Goal: Information Seeking & Learning: Find specific fact

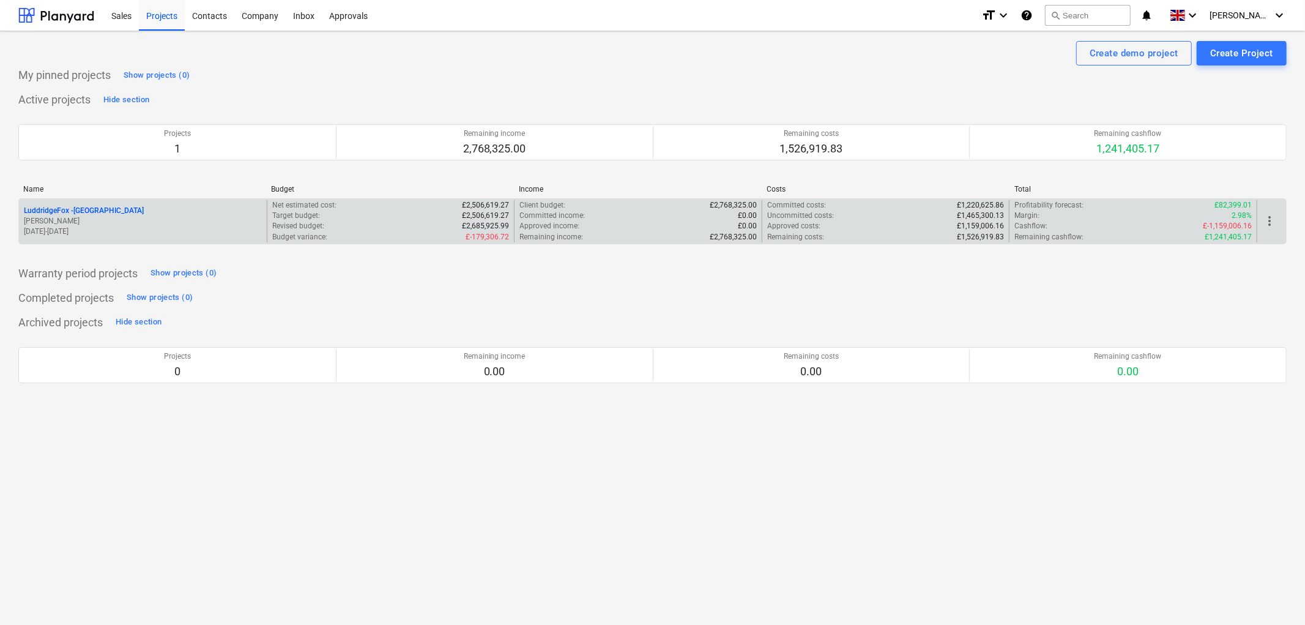
click at [125, 211] on p "LuddridgeFox - [GEOGRAPHIC_DATA]" at bounding box center [84, 211] width 120 height 10
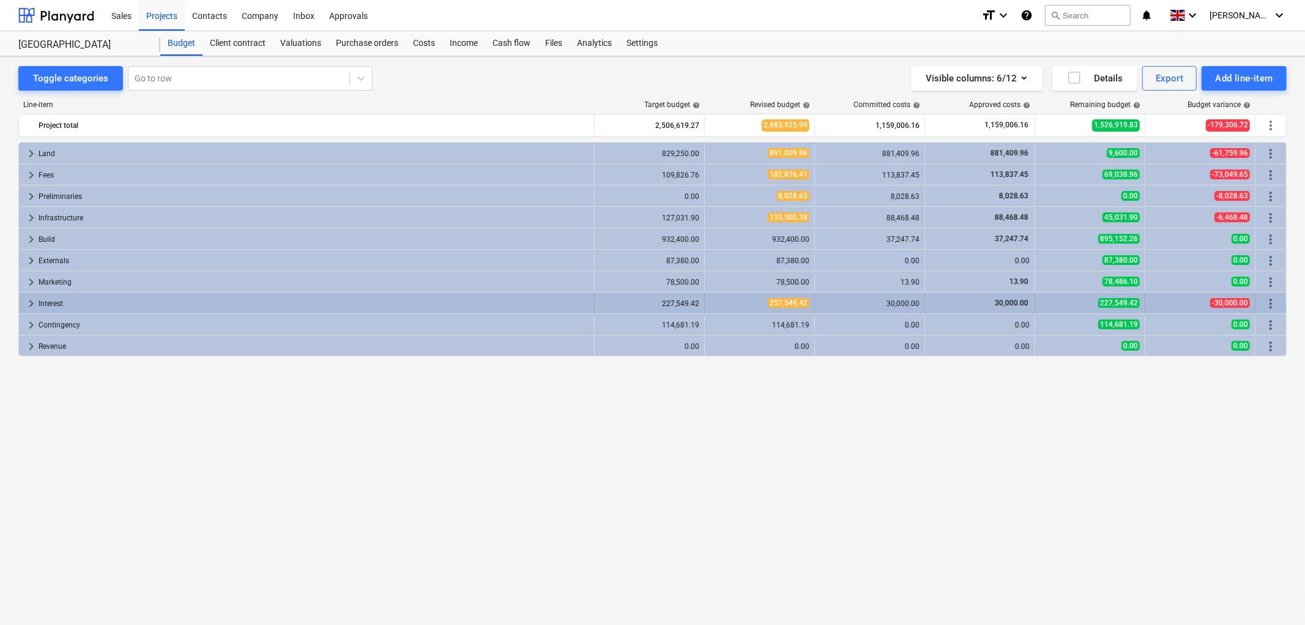
click at [33, 301] on span "keyboard_arrow_right" at bounding box center [31, 303] width 15 height 15
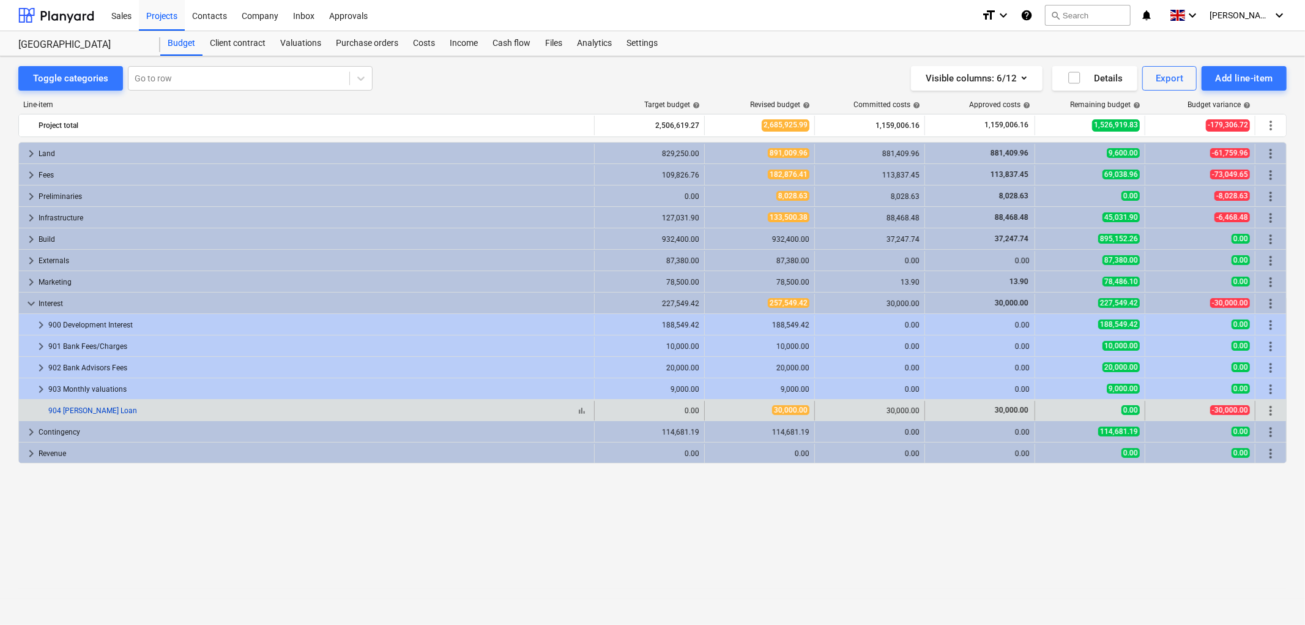
click at [105, 412] on link "904 [PERSON_NAME] Loan" at bounding box center [92, 410] width 89 height 9
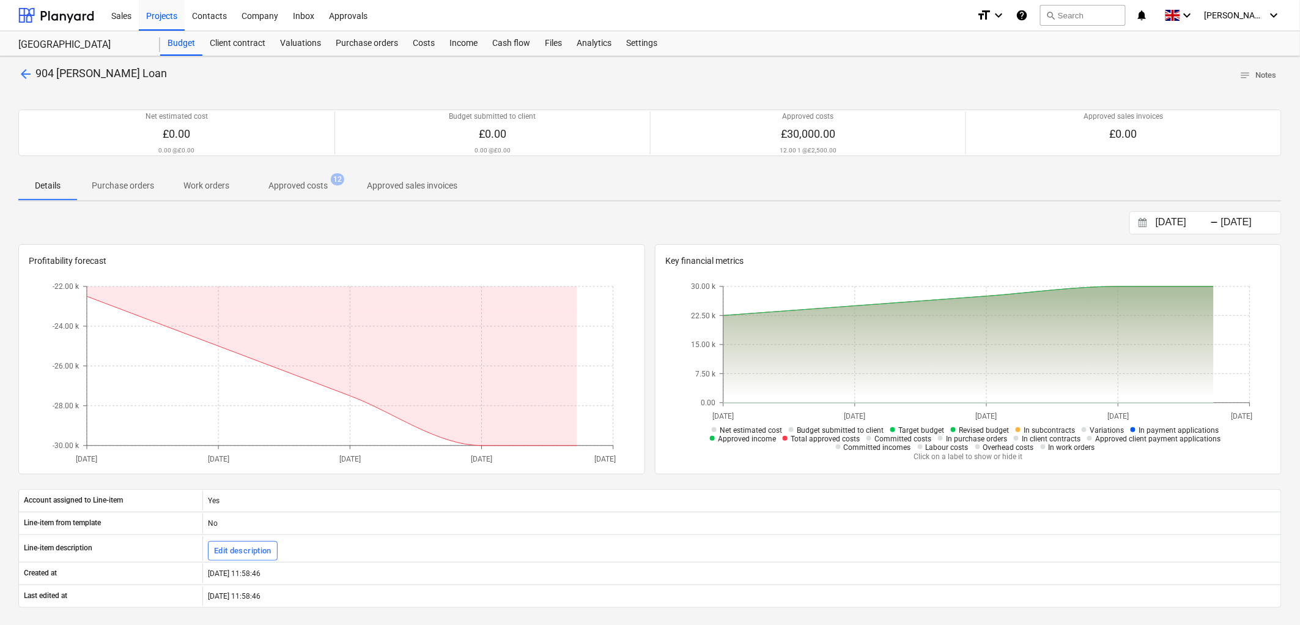
click at [303, 192] on span "Approved costs 12" at bounding box center [298, 185] width 108 height 22
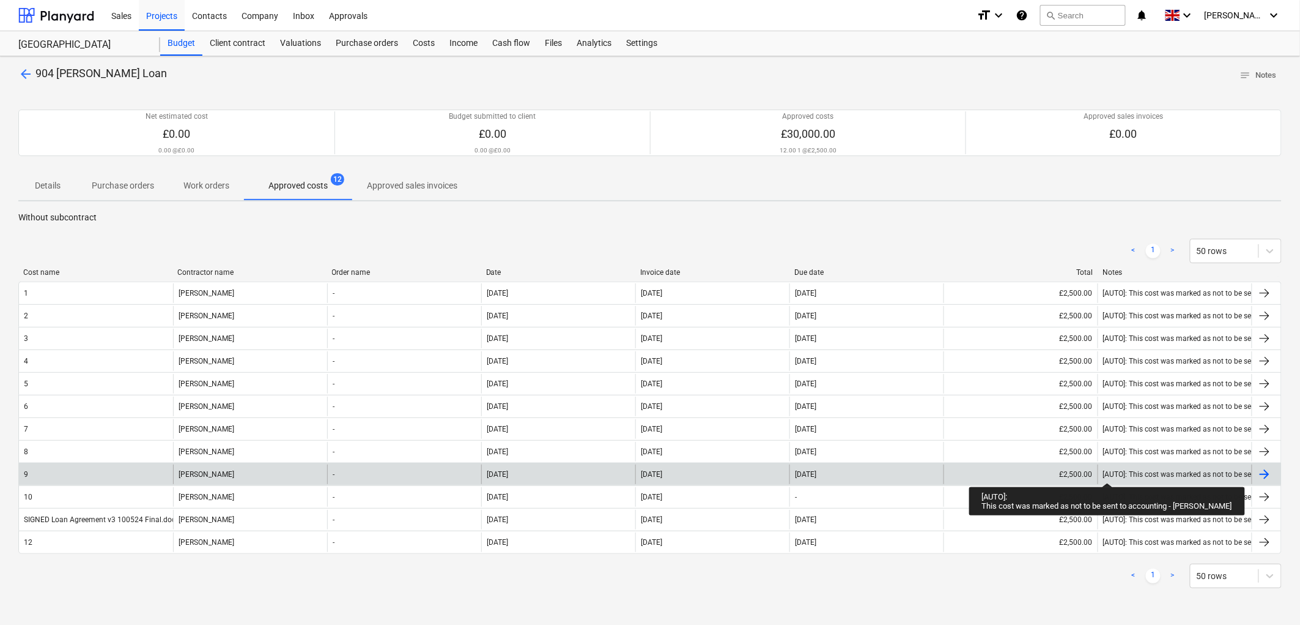
click at [1108, 472] on div "[AUTO]: This cost was marked as not to be sent to accounting - [PERSON_NAME]" at bounding box center [1235, 474] width 264 height 9
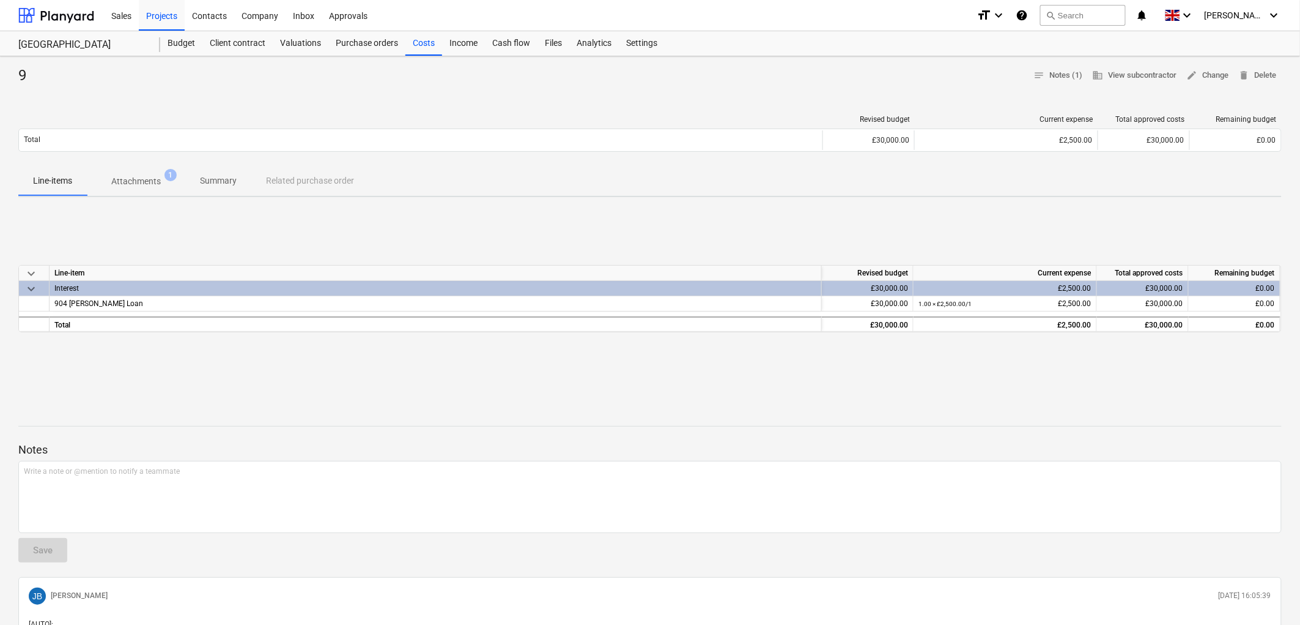
click at [139, 184] on p "Attachments" at bounding box center [136, 181] width 50 height 13
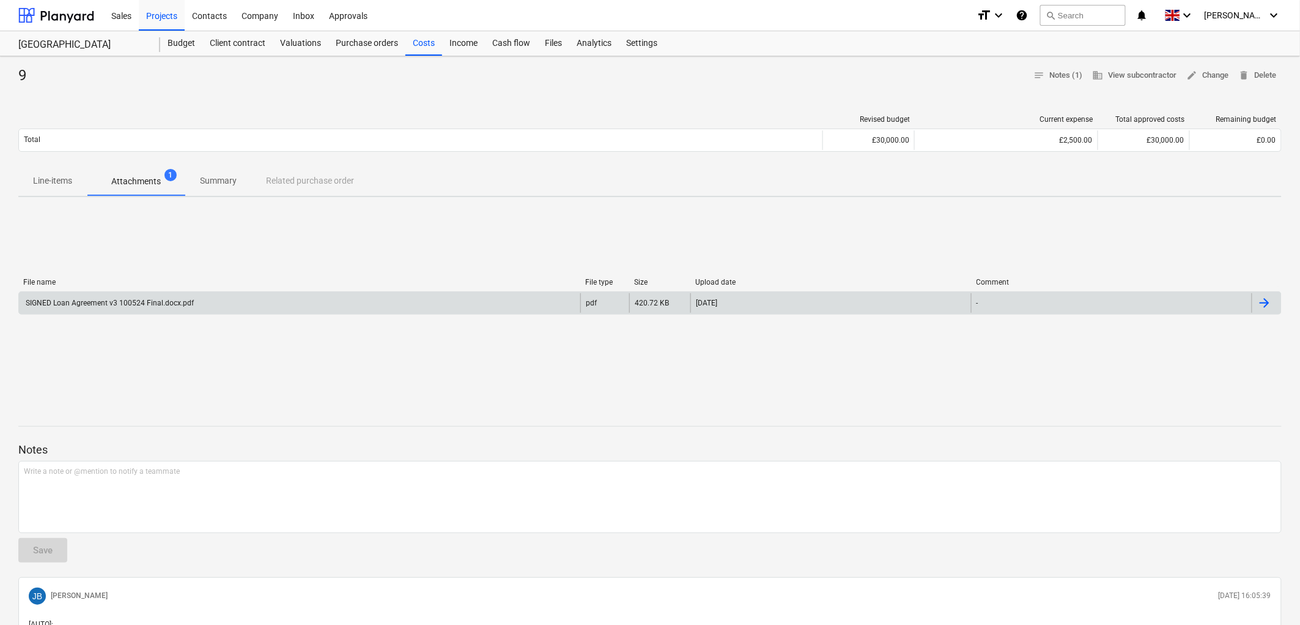
click at [141, 310] on div "SIGNED Loan Agreement v3 100524 Final.docx.pdf" at bounding box center [300, 303] width 562 height 20
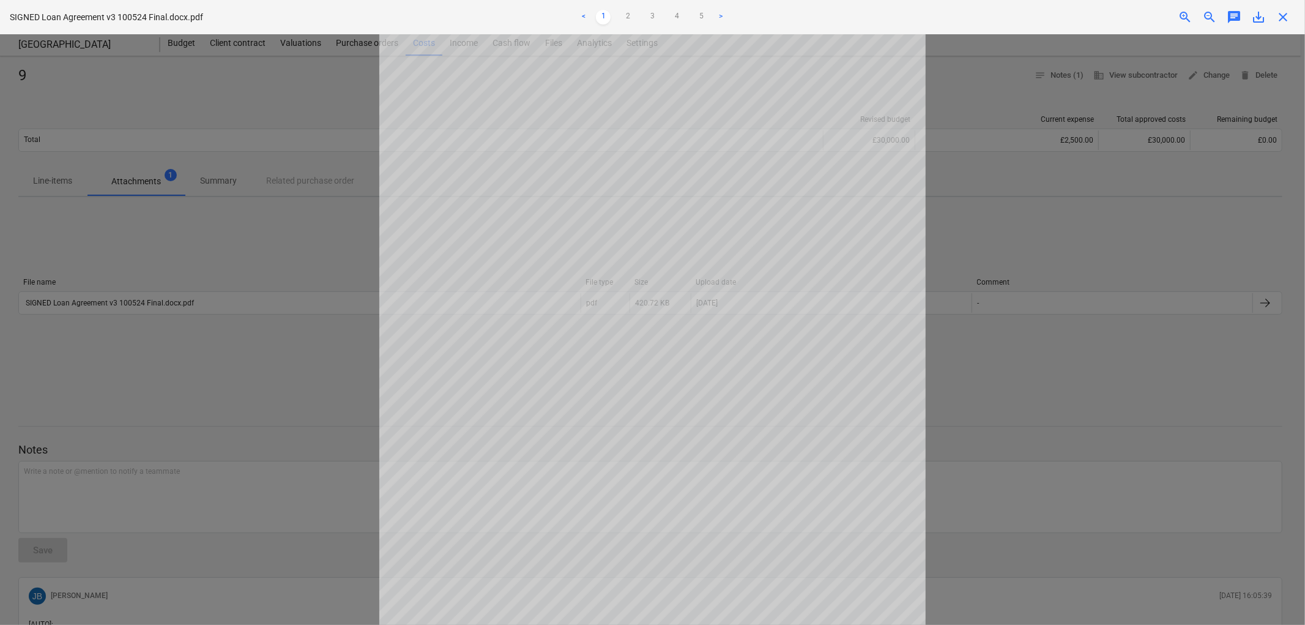
scroll to position [184, 0]
click at [631, 13] on link "2" at bounding box center [627, 17] width 15 height 15
click at [655, 21] on link "3" at bounding box center [652, 17] width 15 height 15
click at [677, 21] on link "4" at bounding box center [676, 17] width 15 height 15
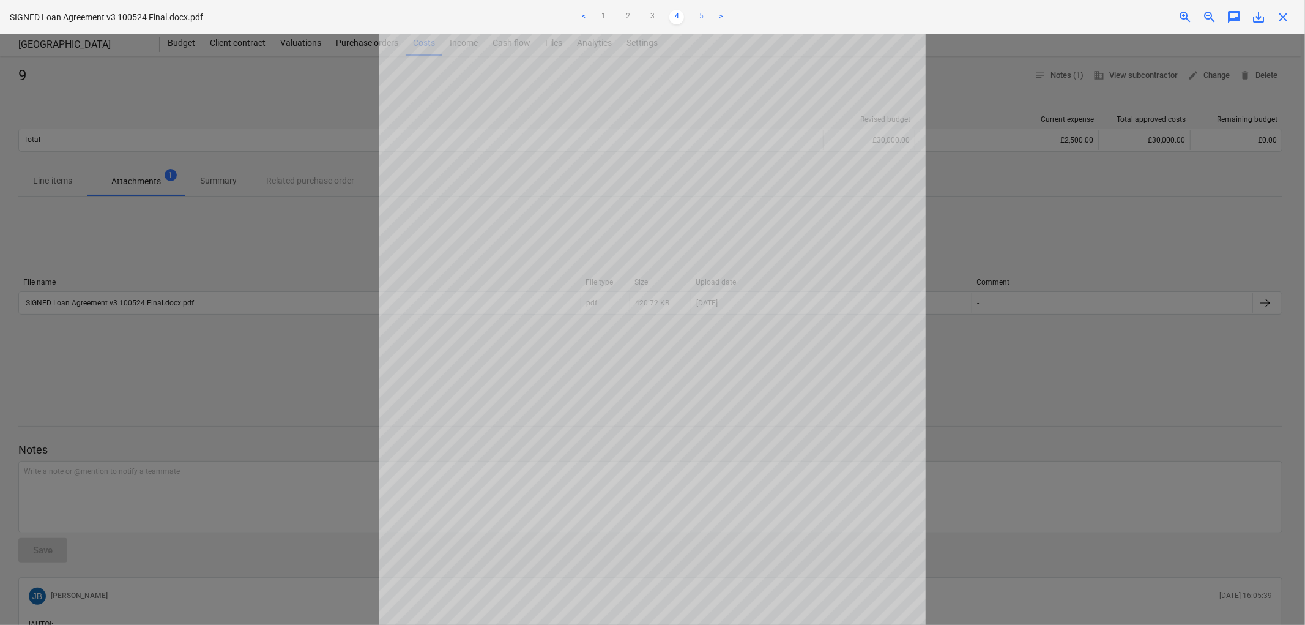
click at [702, 16] on link "5" at bounding box center [701, 17] width 15 height 15
click at [717, 12] on link ">" at bounding box center [720, 17] width 15 height 15
click at [723, 13] on link ">" at bounding box center [720, 17] width 15 height 15
drag, startPoint x: 594, startPoint y: 13, endPoint x: 601, endPoint y: 13, distance: 6.7
click at [595, 13] on ul "< 1 2 3 4 5 >" at bounding box center [652, 17] width 428 height 15
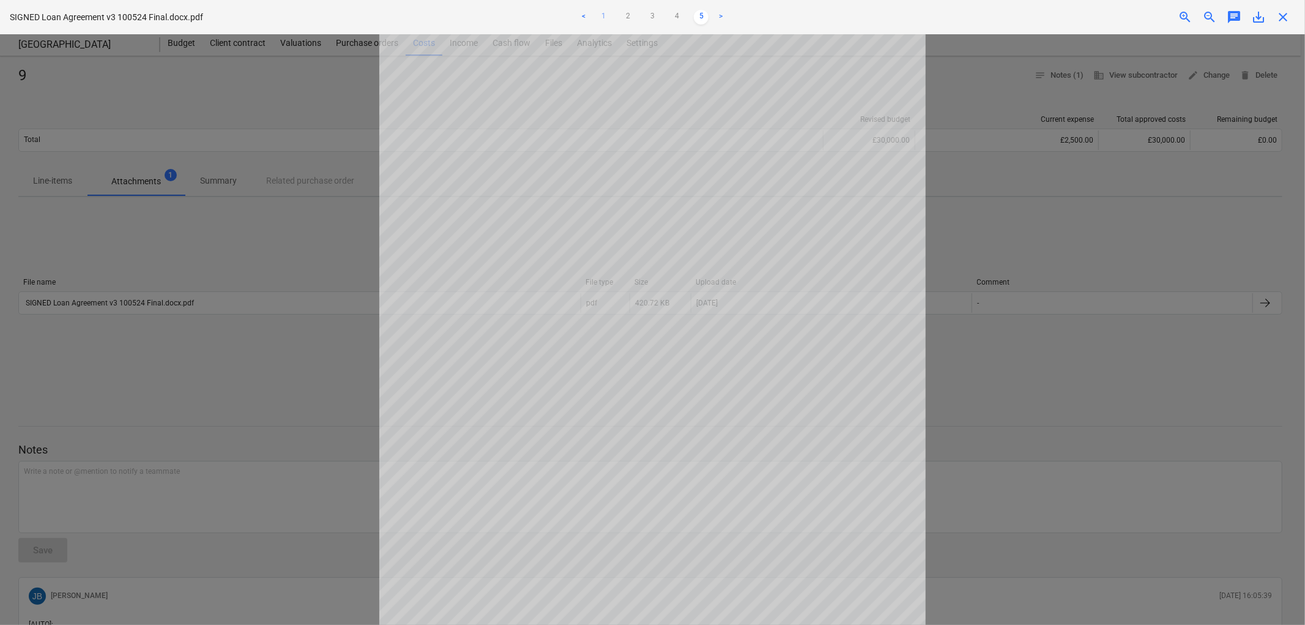
click at [601, 13] on link "1" at bounding box center [603, 17] width 15 height 15
click at [632, 14] on link "2" at bounding box center [627, 17] width 15 height 15
click at [603, 17] on link "1" at bounding box center [603, 17] width 15 height 15
click at [626, 25] on div "< 1 2 3 4 5 >" at bounding box center [652, 17] width 428 height 34
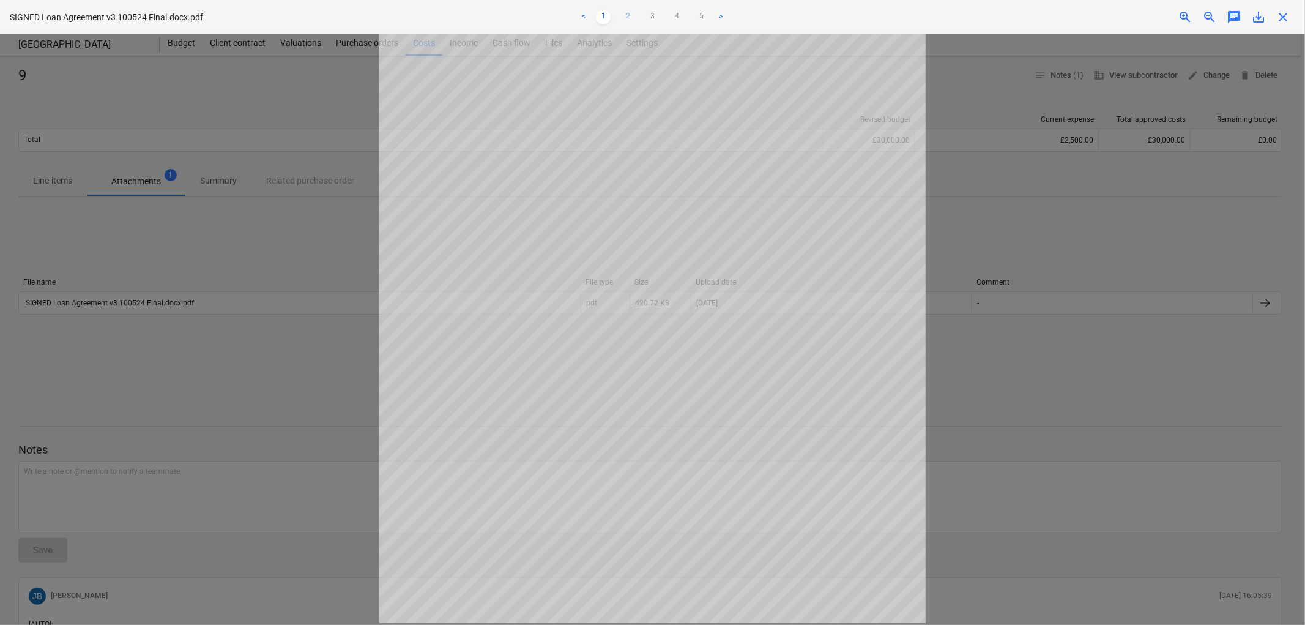
click at [630, 19] on link "2" at bounding box center [627, 17] width 15 height 15
click at [655, 10] on link "3" at bounding box center [652, 17] width 15 height 15
